Goal: Task Accomplishment & Management: Use online tool/utility

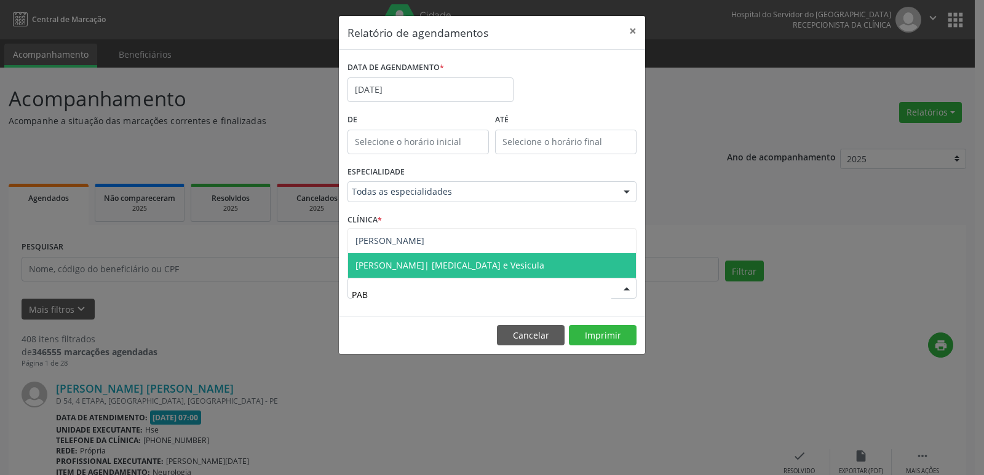
type input "PABL"
click at [392, 264] on span "[PERSON_NAME]" at bounding box center [389, 266] width 69 height 12
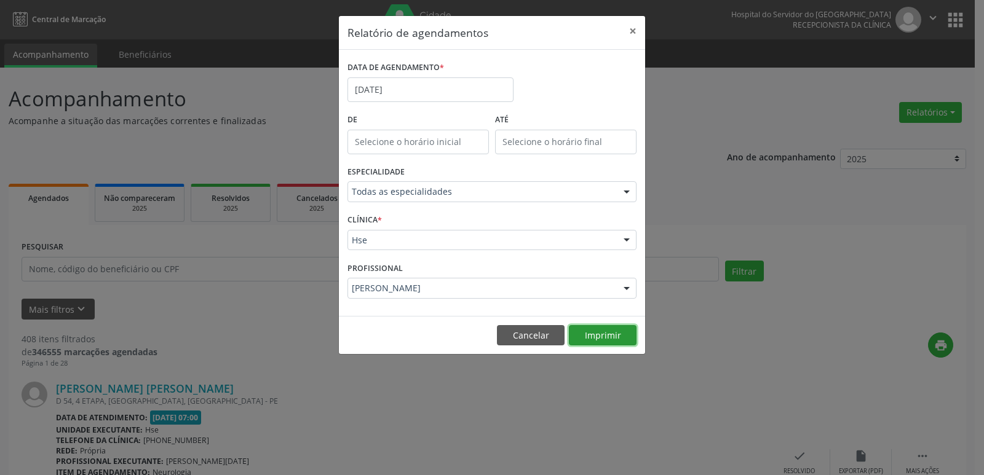
click at [592, 333] on button "Imprimir" at bounding box center [603, 335] width 68 height 21
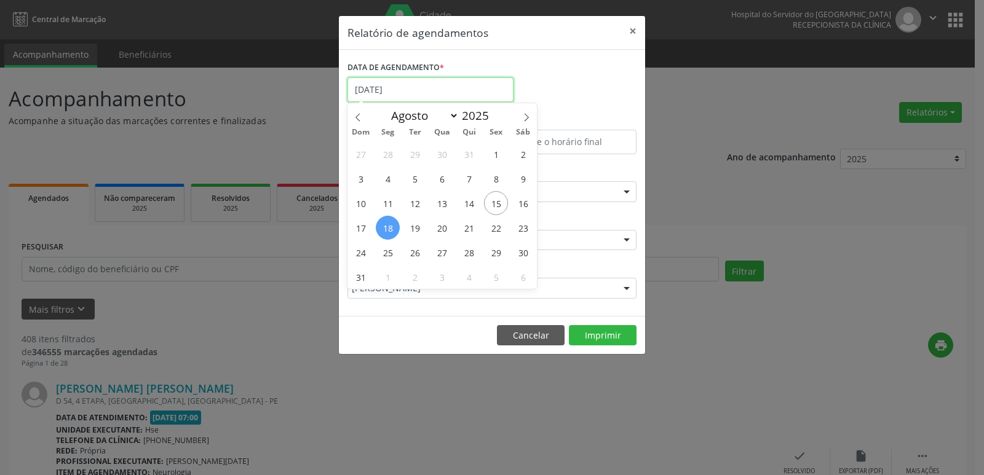
click at [414, 96] on input "[DATE]" at bounding box center [430, 89] width 166 height 25
click at [414, 229] on span "19" at bounding box center [415, 228] width 24 height 24
type input "[DATE]"
click at [266, 238] on div "Relatório de agendamentos × DATA DE AGENDAMENTO * De ATÉ ESPECIALIDADE Todas as…" at bounding box center [492, 237] width 984 height 475
select select "7"
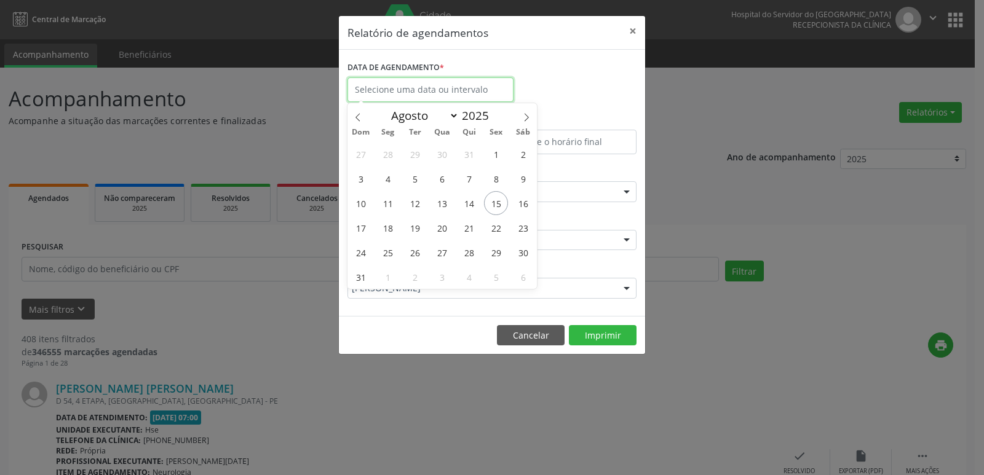
click at [425, 90] on input "text" at bounding box center [430, 89] width 166 height 25
click at [417, 228] on span "19" at bounding box center [415, 228] width 24 height 24
type input "[DATE]"
click at [417, 228] on span "19" at bounding box center [415, 228] width 24 height 24
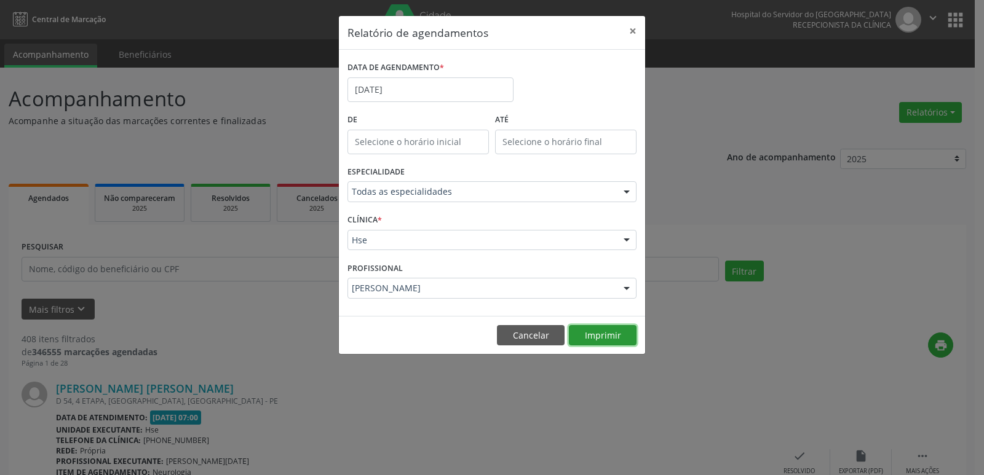
click at [589, 335] on button "Imprimir" at bounding box center [603, 335] width 68 height 21
